Goal: Information Seeking & Learning: Learn about a topic

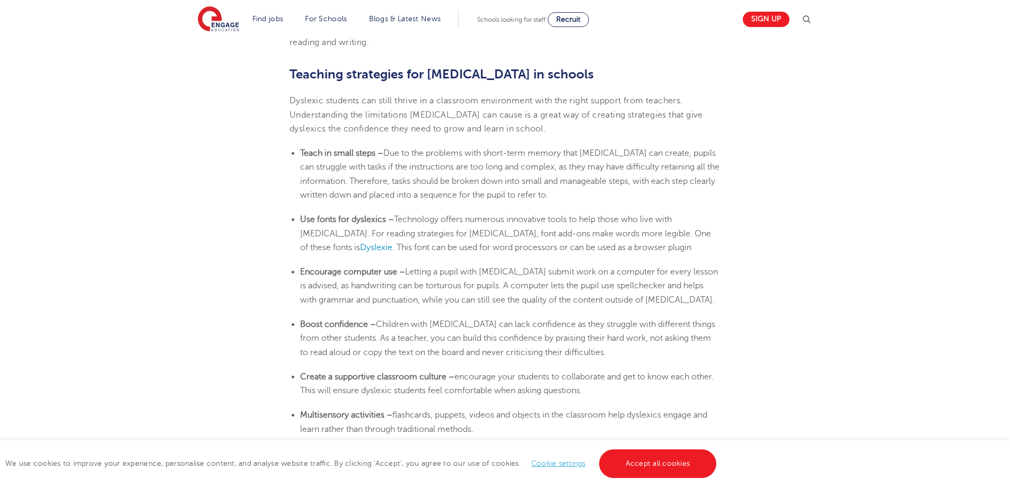
scroll to position [1697, 0]
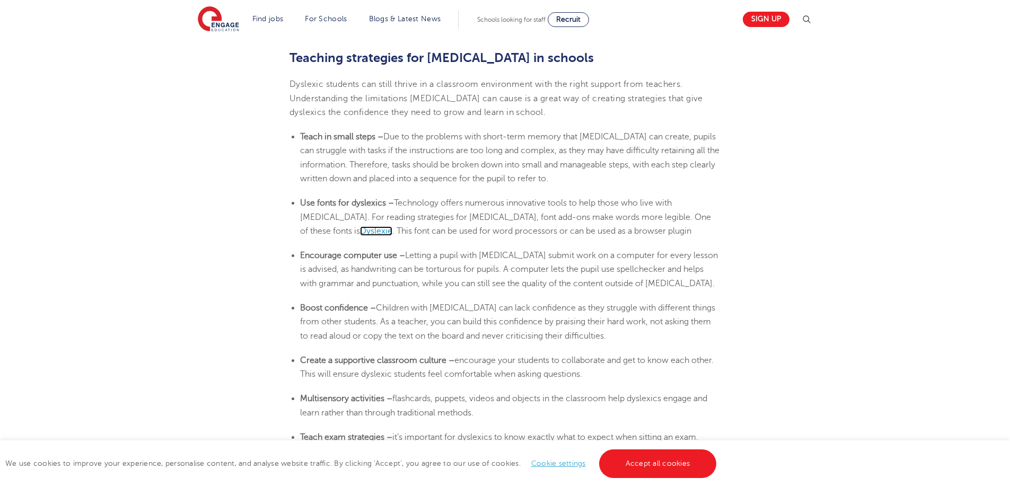
click at [392, 226] on span "Dyslexie" at bounding box center [376, 231] width 32 height 10
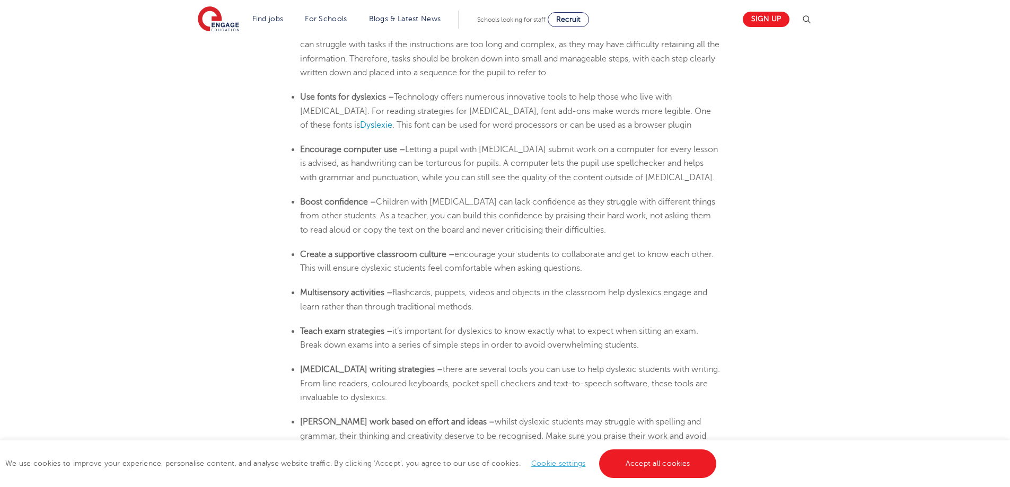
scroll to position [1856, 0]
